Goal: Information Seeking & Learning: Learn about a topic

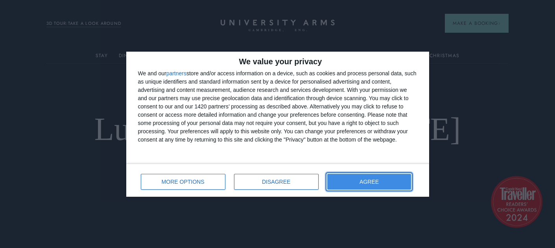
click at [370, 175] on button "AGREE" at bounding box center [369, 182] width 84 height 16
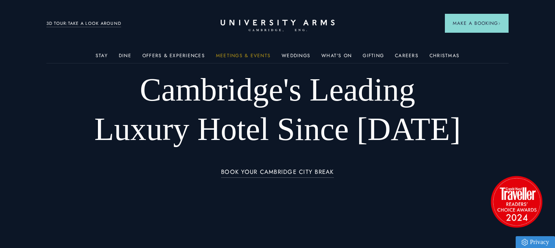
click at [262, 57] on link "Meetings & Events" at bounding box center [243, 58] width 55 height 10
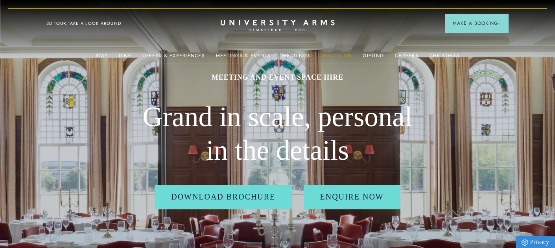
click at [342, 55] on link "What's On" at bounding box center [337, 58] width 30 height 10
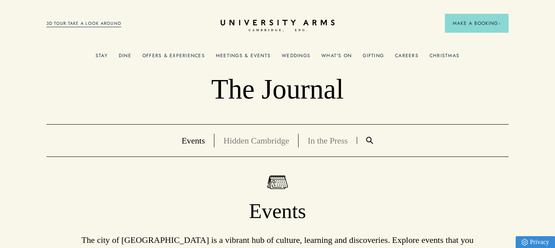
click at [346, 54] on link "What's On" at bounding box center [337, 58] width 30 height 10
click at [344, 53] on link "What's On" at bounding box center [337, 58] width 30 height 10
click at [197, 90] on p "The Journal" at bounding box center [277, 88] width 463 height 33
drag, startPoint x: 216, startPoint y: 22, endPoint x: 309, endPoint y: 47, distance: 96.1
click at [309, 43] on header "Stay Suites Superior Rooms Classic Rooms Cosy Rooms Dine Restaurant Bar Afterno…" at bounding box center [277, 21] width 555 height 43
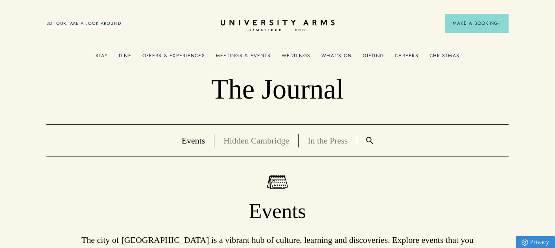
click at [328, 35] on header "Stay Suites Superior Rooms Classic Rooms Cosy Rooms Dine Restaurant Bar Afterno…" at bounding box center [277, 21] width 555 height 43
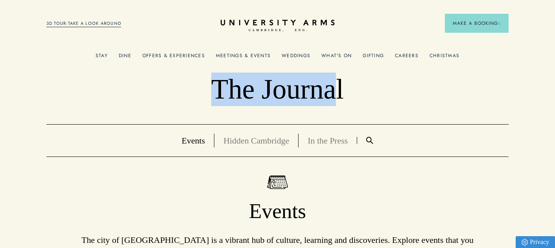
drag, startPoint x: 342, startPoint y: 96, endPoint x: 188, endPoint y: 66, distance: 157.5
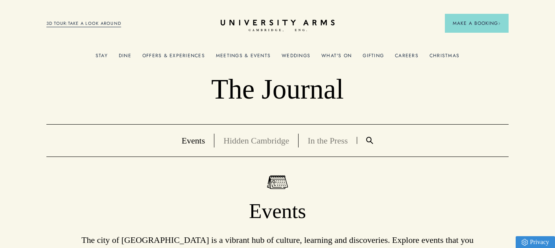
click at [209, 36] on header "Stay Suites Superior Rooms Classic Rooms Cosy Rooms Dine Restaurant Bar Afterno…" at bounding box center [277, 21] width 555 height 43
